Goal: Find specific page/section: Find specific page/section

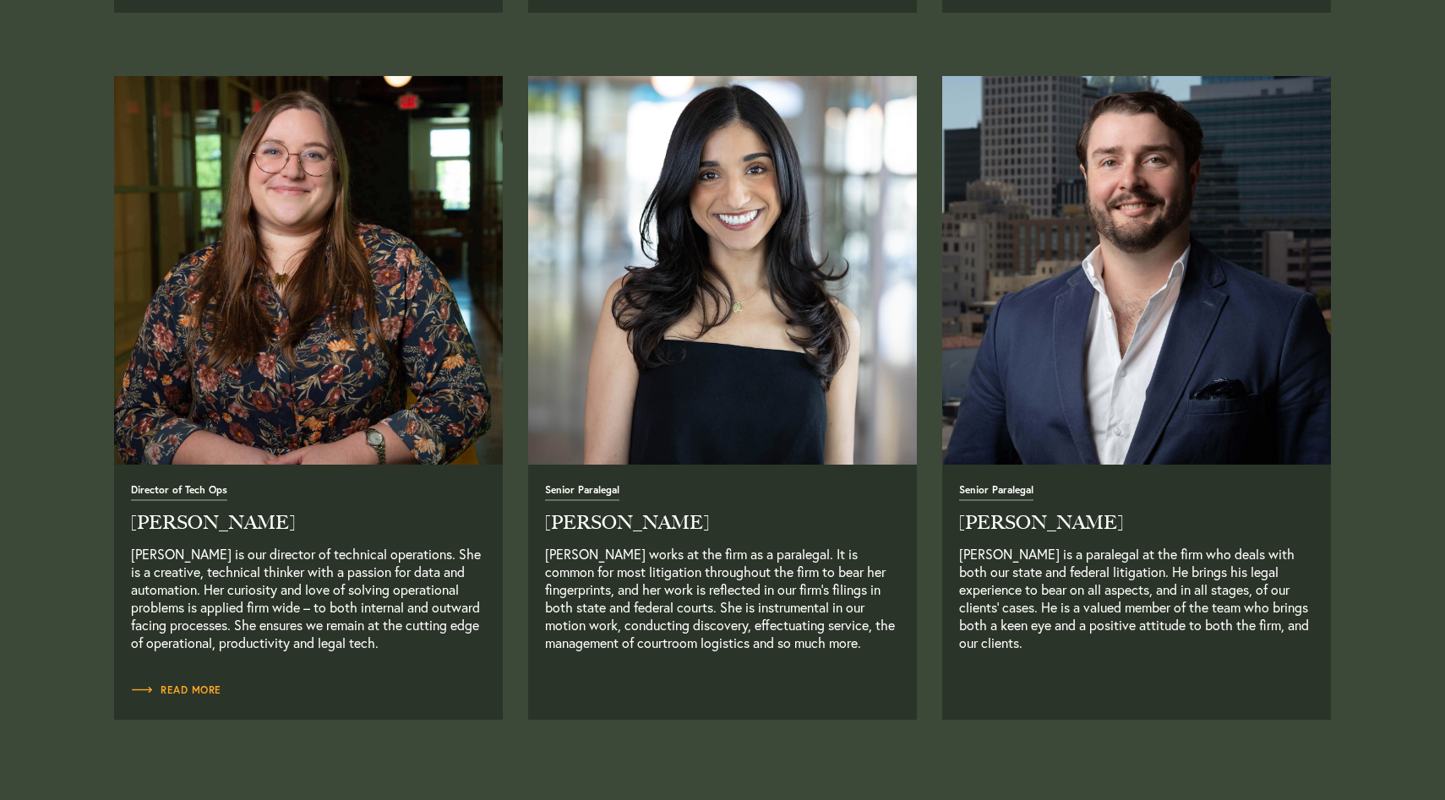
scroll to position [3490, 0]
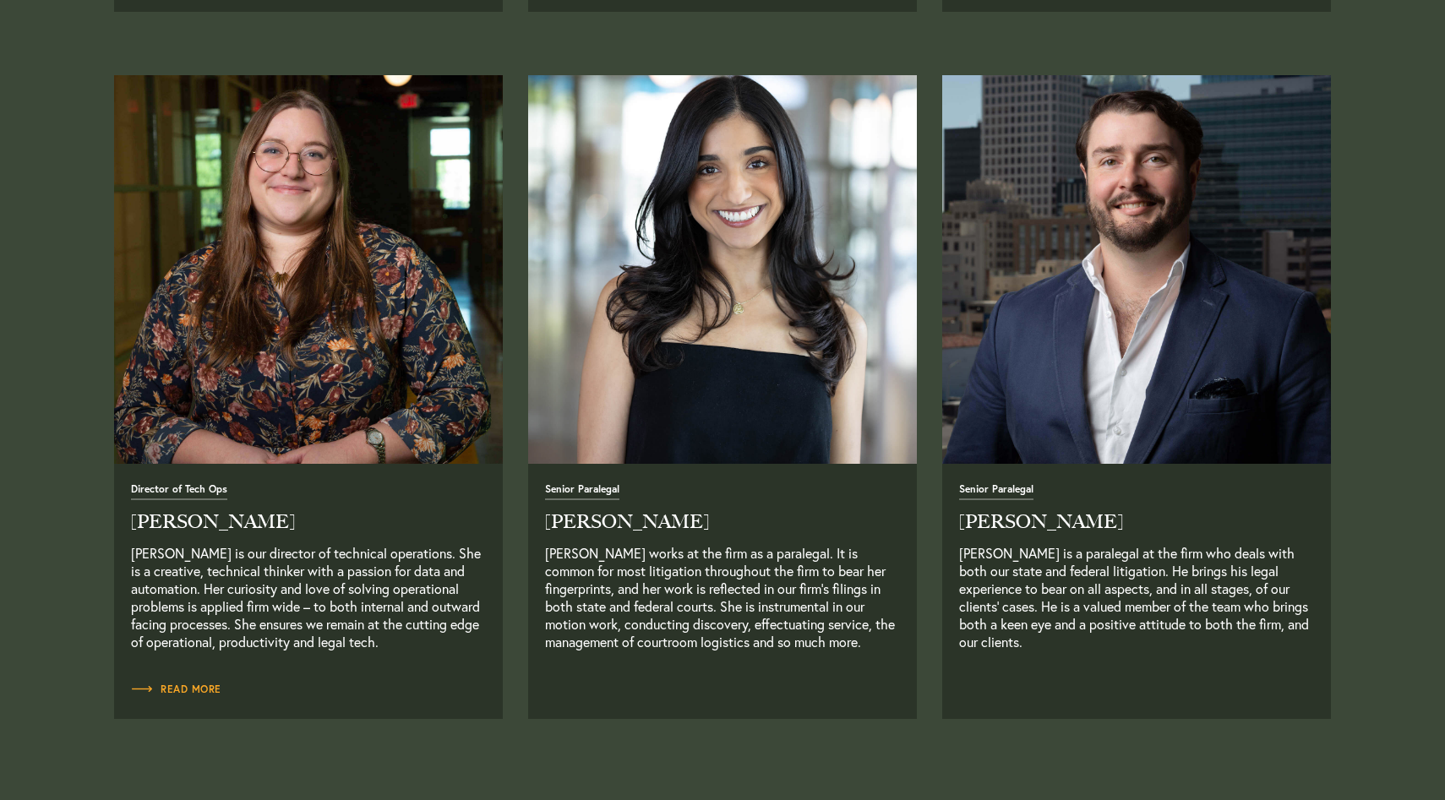
click at [722, 172] on img at bounding box center [723, 269] width 408 height 408
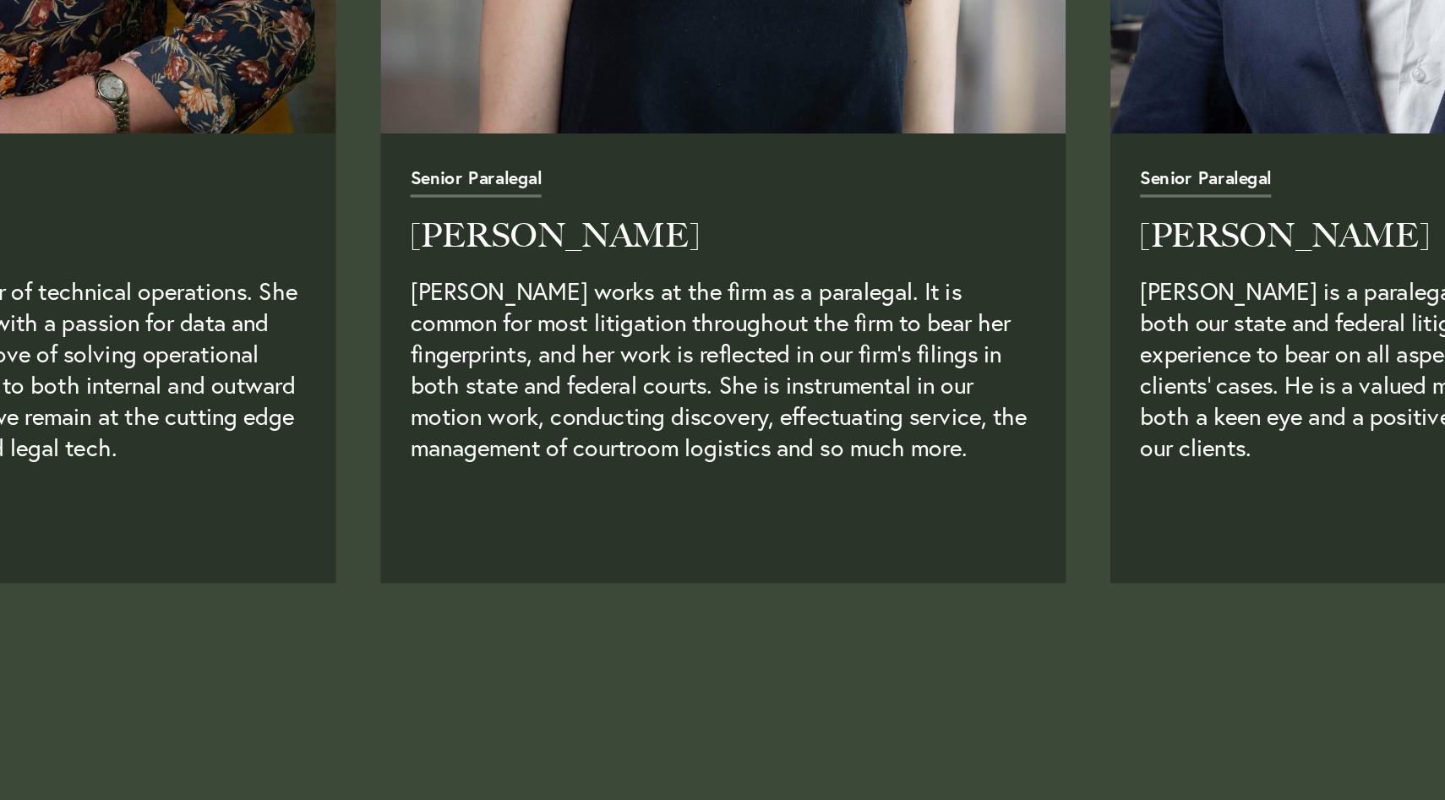
scroll to position [3532, 0]
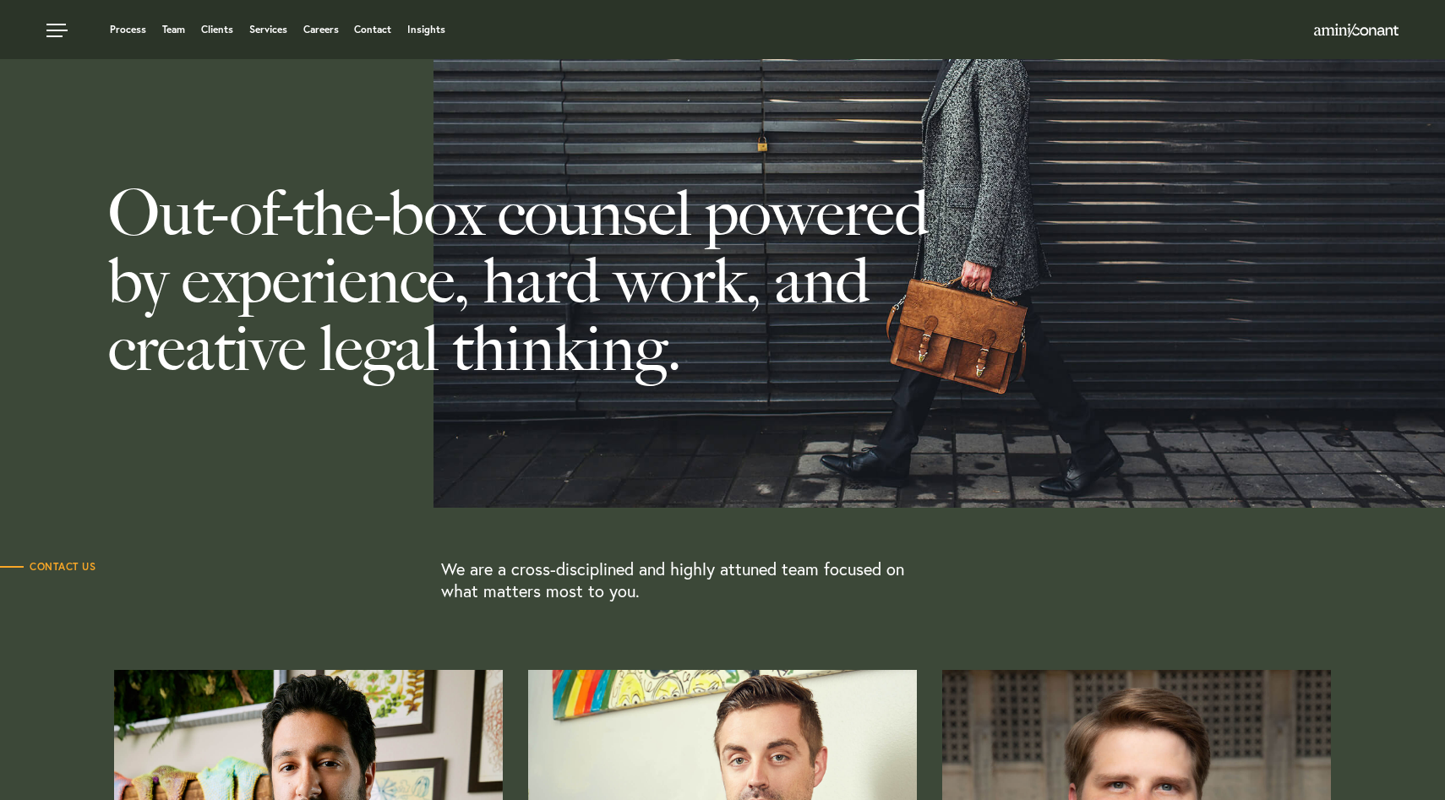
scroll to position [0, 0]
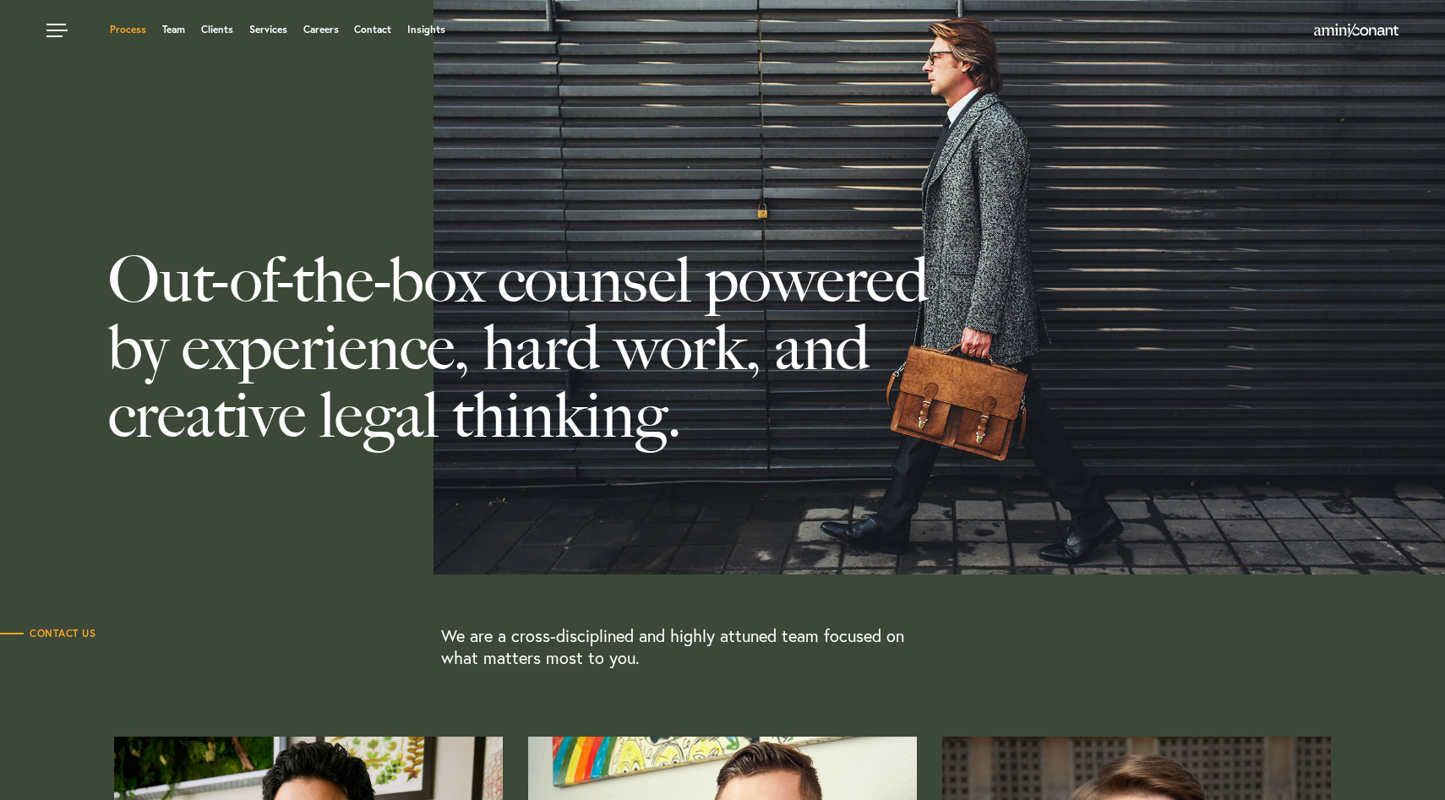
click at [130, 28] on link "Process" at bounding box center [128, 30] width 36 height 10
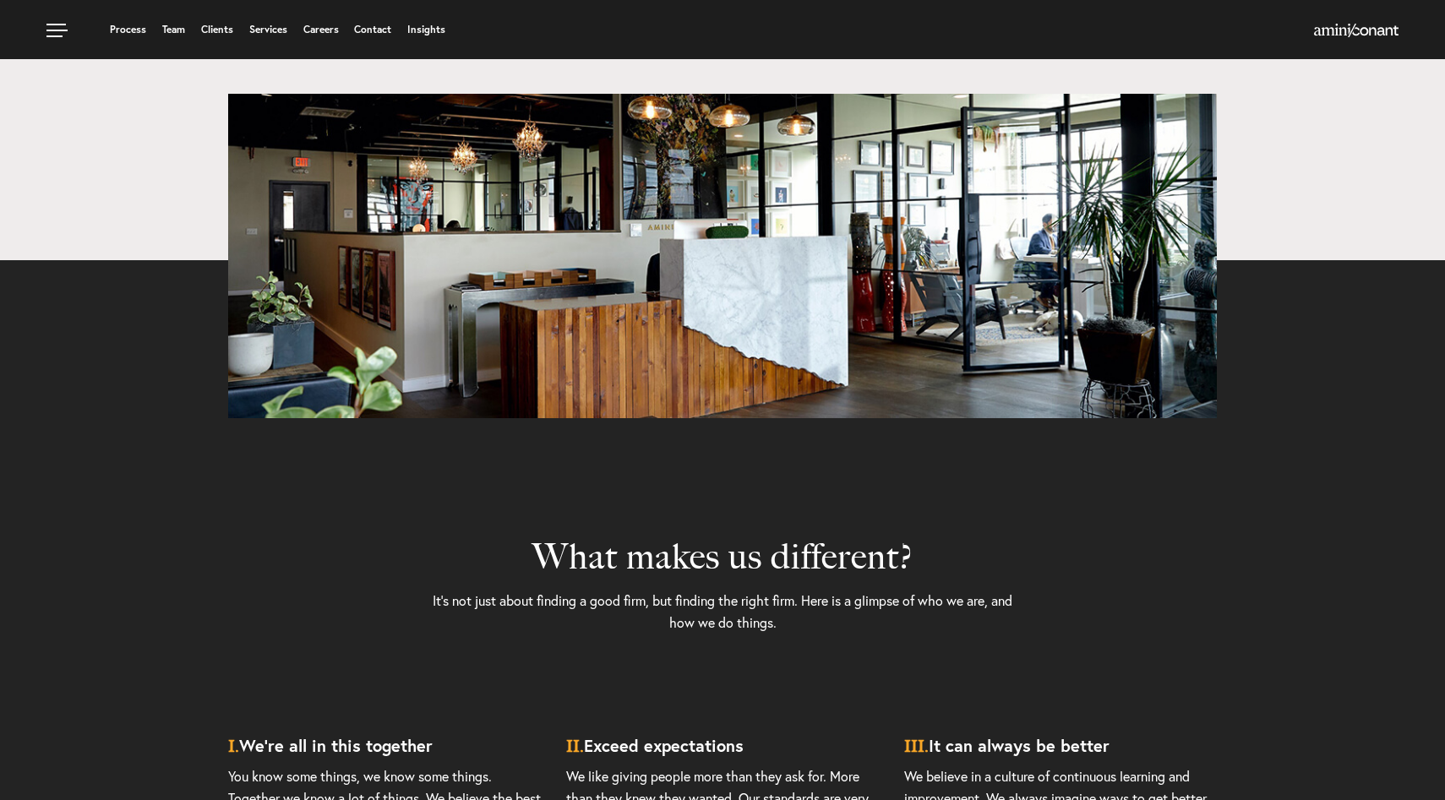
scroll to position [4192, 0]
